Goal: Find specific page/section: Find specific page/section

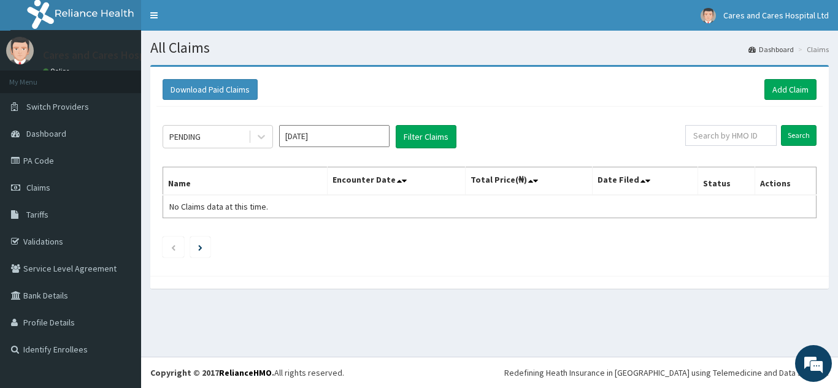
click at [95, 181] on link "Claims" at bounding box center [70, 187] width 141 height 27
click at [88, 158] on link "PA Code" at bounding box center [70, 160] width 141 height 27
click at [64, 158] on link "PA Code" at bounding box center [70, 160] width 141 height 27
